Goal: Task Accomplishment & Management: Manage account settings

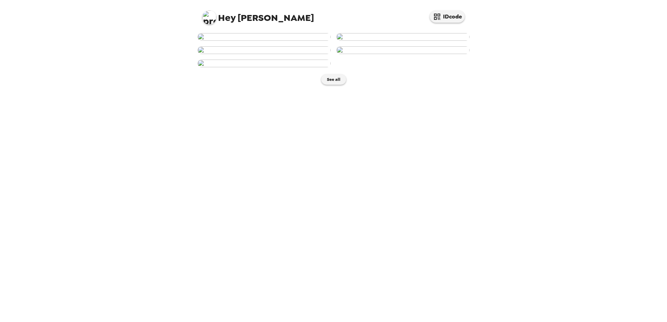
scroll to position [174, 0]
click at [266, 54] on img at bounding box center [263, 50] width 133 height 8
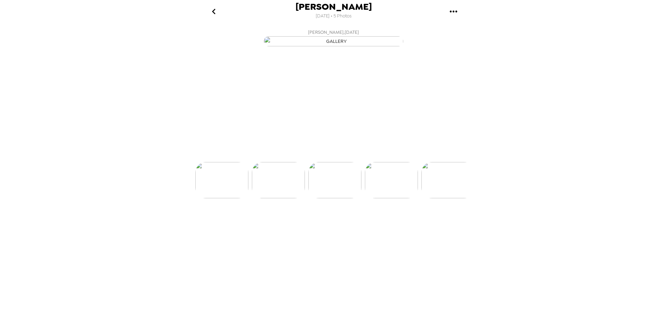
scroll to position [0, 112]
click at [364, 154] on icon at bounding box center [363, 149] width 11 height 9
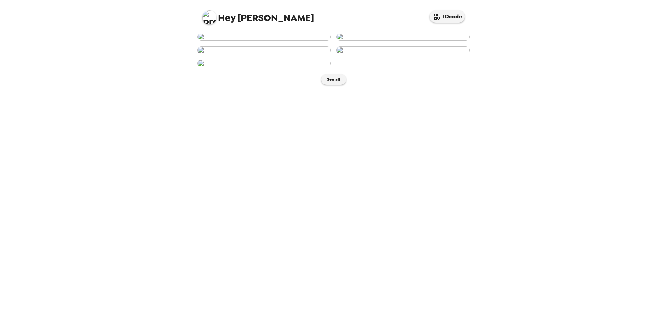
click at [514, 241] on div "Hey [PERSON_NAME] IDcode See all" at bounding box center [333, 161] width 667 height 322
click at [379, 54] on img at bounding box center [402, 50] width 133 height 8
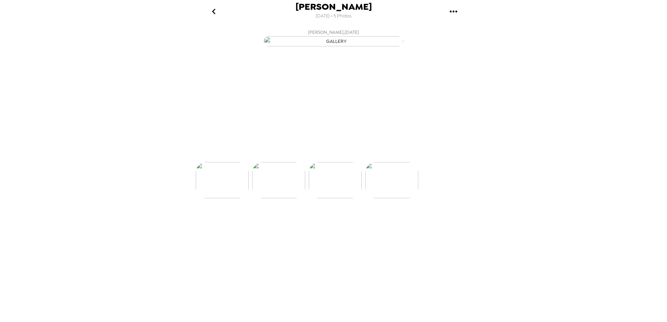
scroll to position [0, 168]
click at [364, 154] on icon at bounding box center [363, 149] width 11 height 9
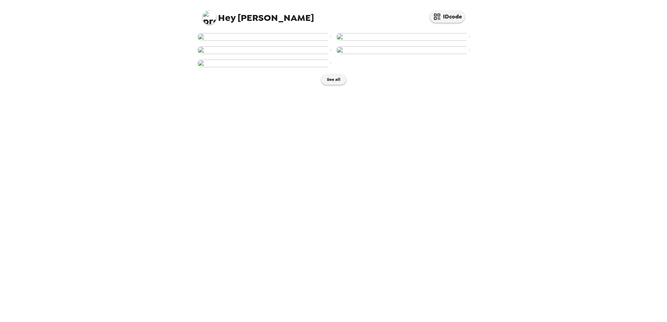
click at [549, 234] on div "Hey [PERSON_NAME] IDcode See all" at bounding box center [333, 161] width 667 height 322
click at [424, 54] on img at bounding box center [402, 50] width 133 height 8
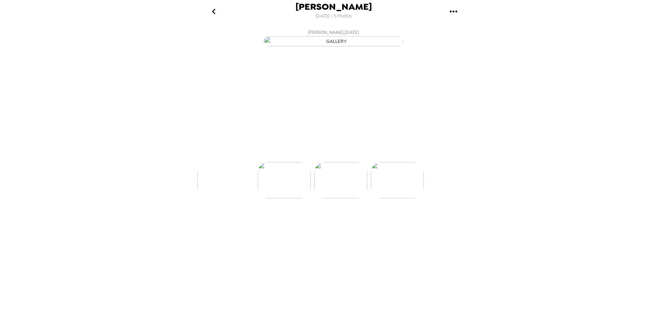
scroll to position [0, 168]
click at [363, 154] on icon at bounding box center [363, 149] width 11 height 9
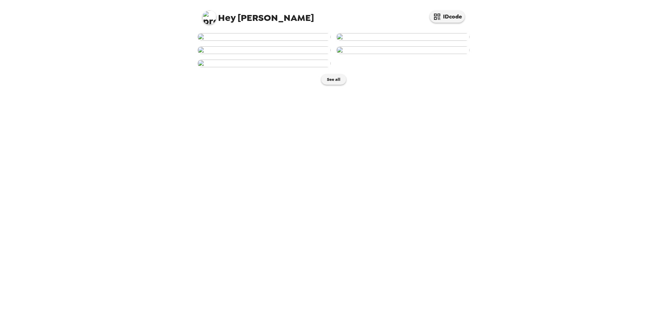
scroll to position [256, 0]
click at [327, 85] on button "See all" at bounding box center [333, 79] width 25 height 10
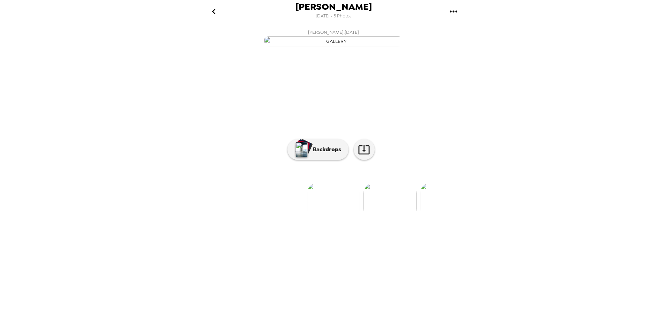
click at [442, 219] on img at bounding box center [446, 201] width 53 height 36
click at [450, 9] on icon "gallery menu" at bounding box center [453, 11] width 11 height 11
click at [478, 104] on div at bounding box center [333, 161] width 667 height 322
